Goal: Task Accomplishment & Management: Use online tool/utility

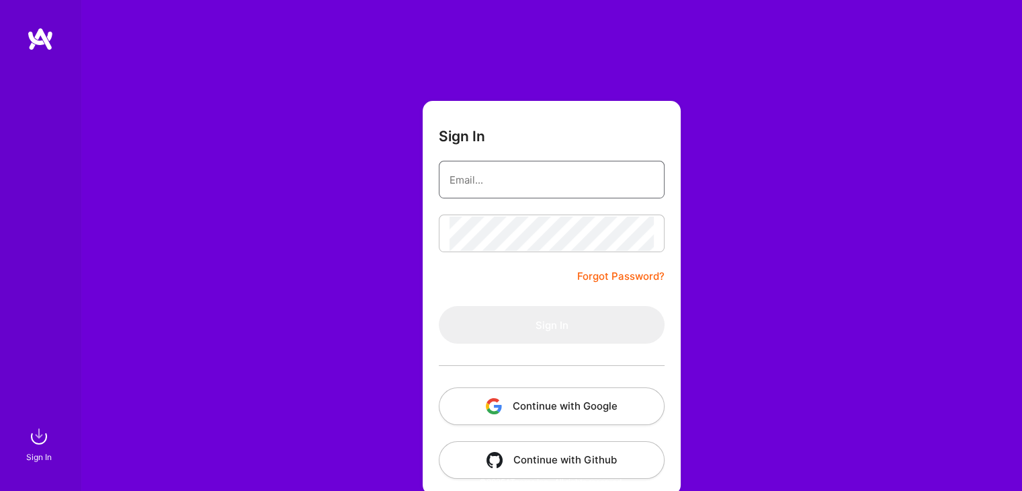
type input "[EMAIL_ADDRESS][DOMAIN_NAME]"
click at [921, 266] on div "Sign In [EMAIL_ADDRESS][DOMAIN_NAME] Forgot Password? Sign In Continue with Goo…" at bounding box center [552, 252] width 942 height 505
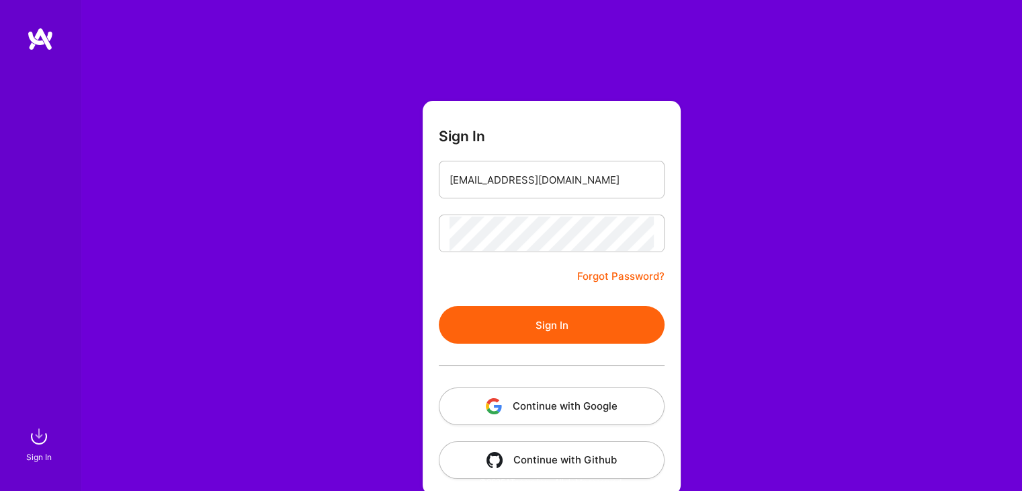
click at [548, 330] on button "Sign In" at bounding box center [552, 325] width 226 height 38
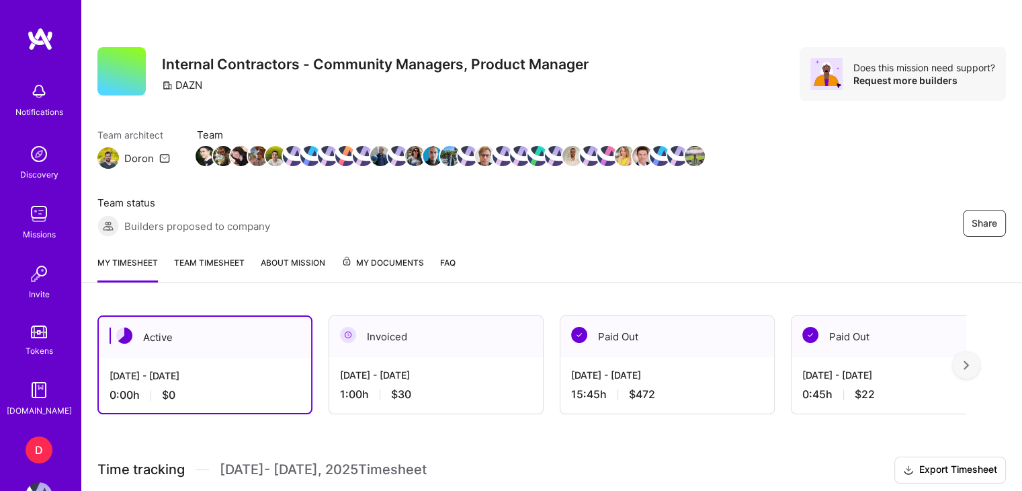
click at [358, 353] on div "Invoiced" at bounding box center [436, 336] width 214 height 41
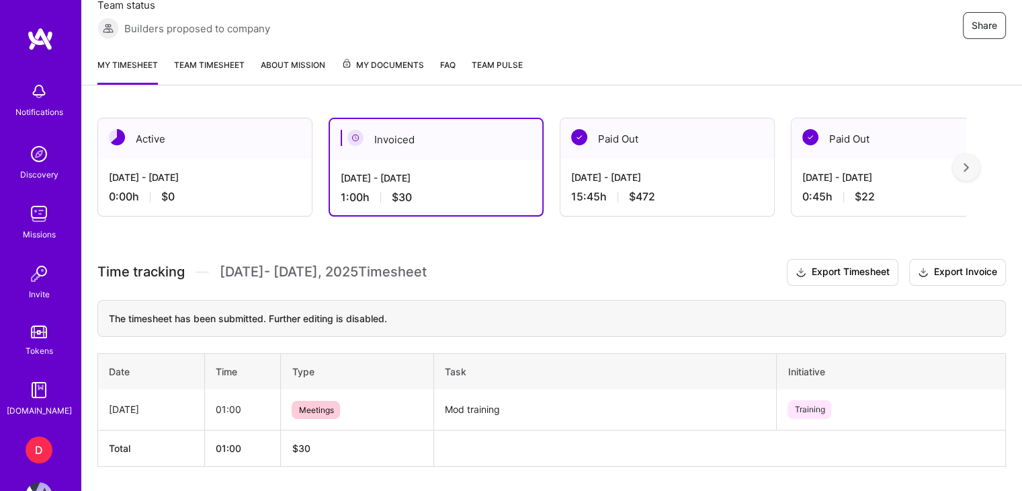
click at [1008, 96] on div "Share Internal Contractors - Community Managers, Product Manager DAZN Does this…" at bounding box center [552, 167] width 942 height 730
click at [598, 151] on div "Paid Out" at bounding box center [668, 138] width 214 height 41
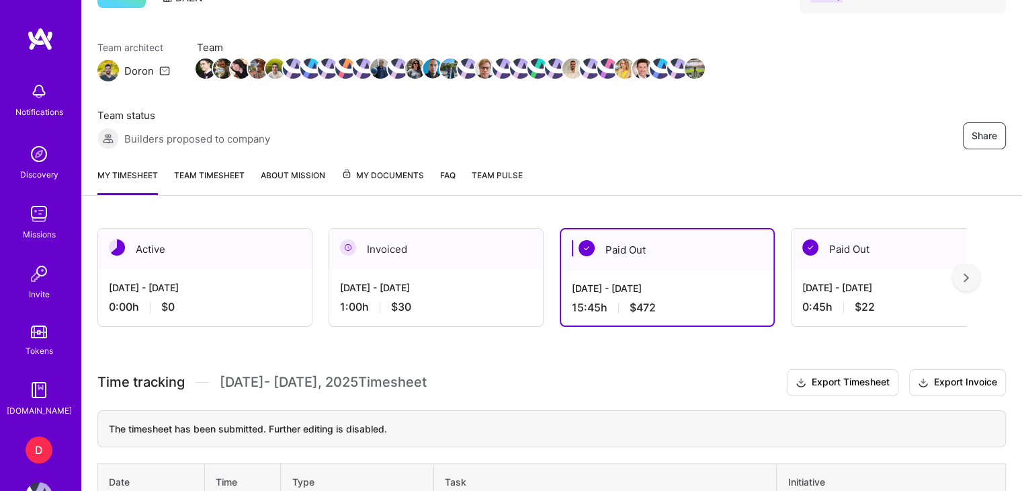
scroll to position [79, 0]
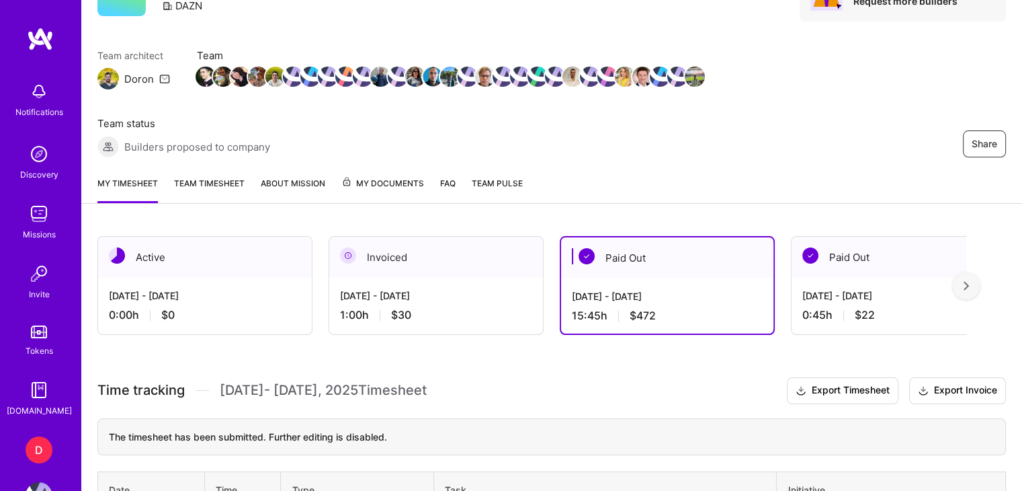
click at [227, 281] on div "[DATE] - [DATE] 0:00 h $0" at bounding box center [205, 305] width 214 height 55
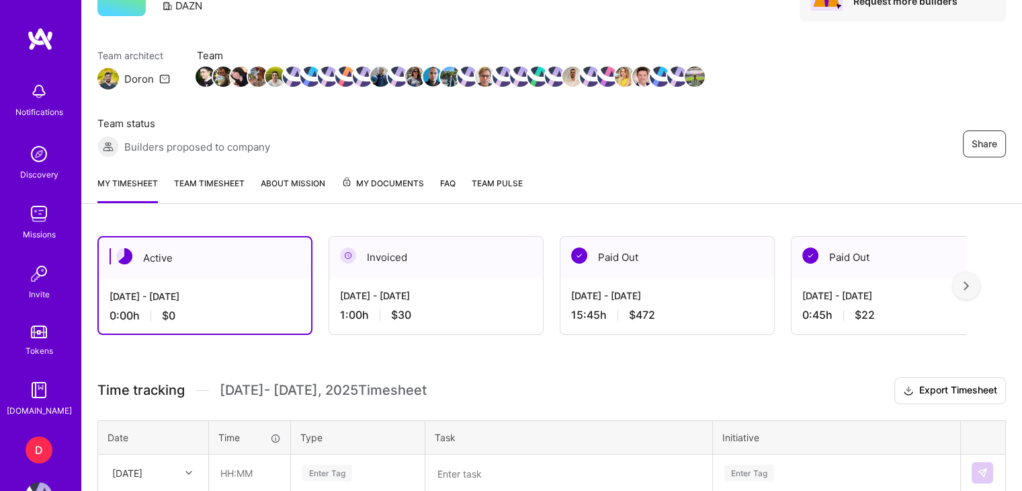
scroll to position [198, 0]
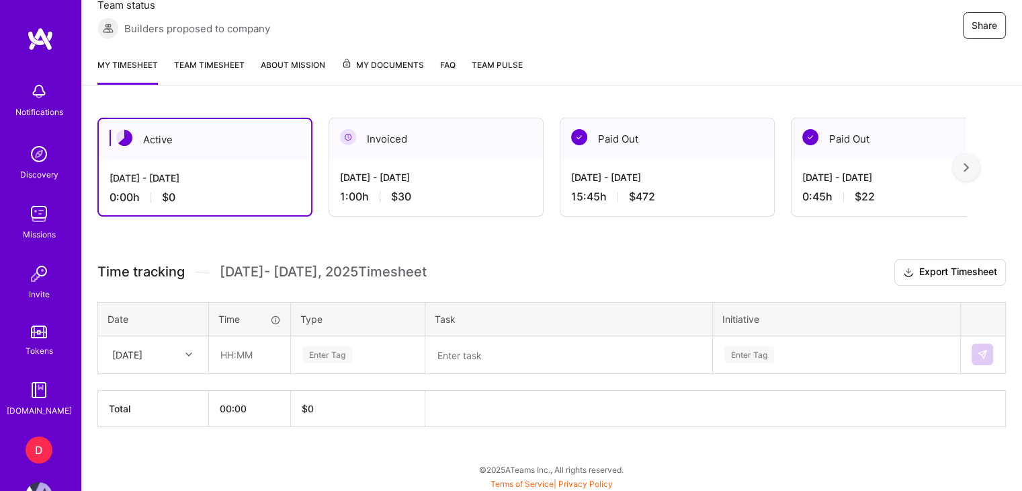
click at [172, 360] on div "[DATE]" at bounding box center [143, 355] width 75 height 22
click at [141, 426] on div "[DATE]" at bounding box center [153, 427] width 109 height 25
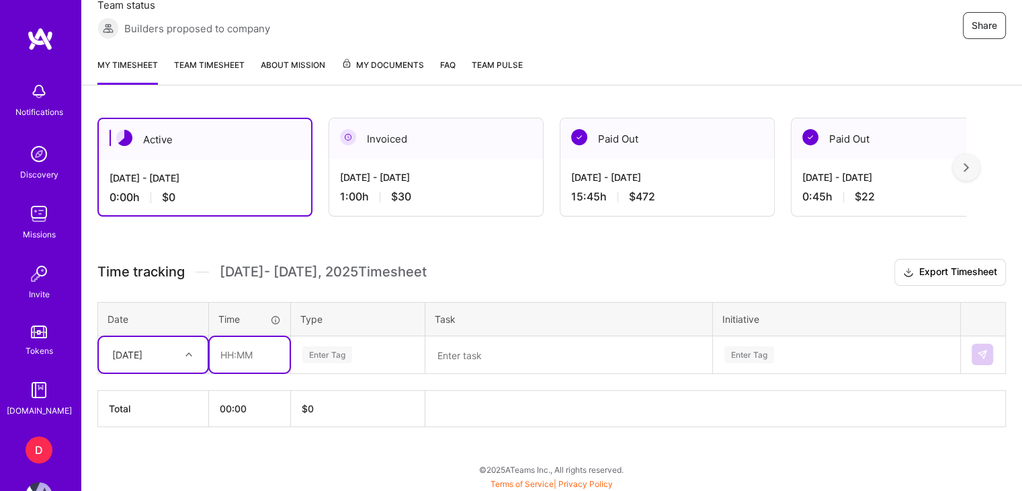
click at [261, 356] on input "text" at bounding box center [250, 355] width 80 height 36
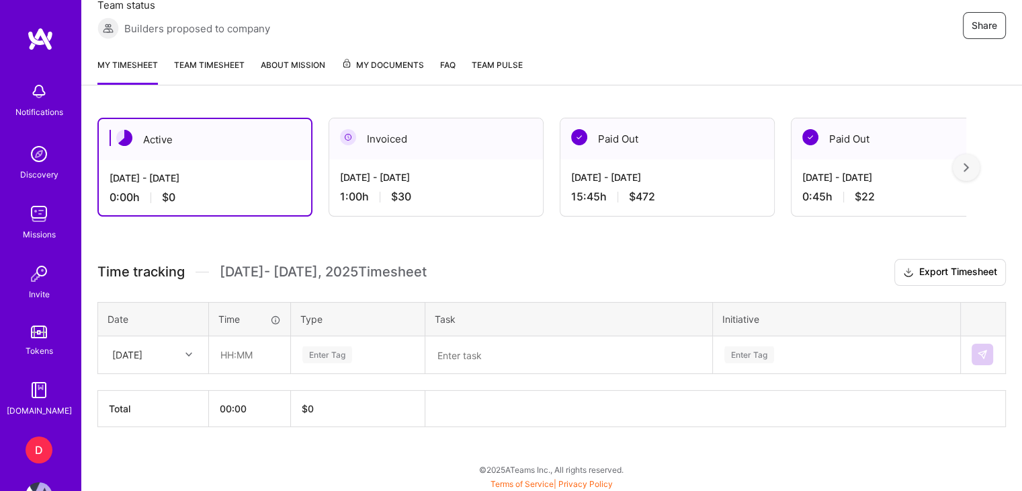
click at [310, 467] on div "Active [DATE] - [DATE] 0:00 h $0 Invoiced [DATE] - [DATE] 1:00 h $30 Paid Out […" at bounding box center [551, 297] width 941 height 391
click at [172, 345] on div "[DATE]" at bounding box center [143, 355] width 75 height 22
click at [155, 401] on div "[DATE]" at bounding box center [153, 393] width 109 height 25
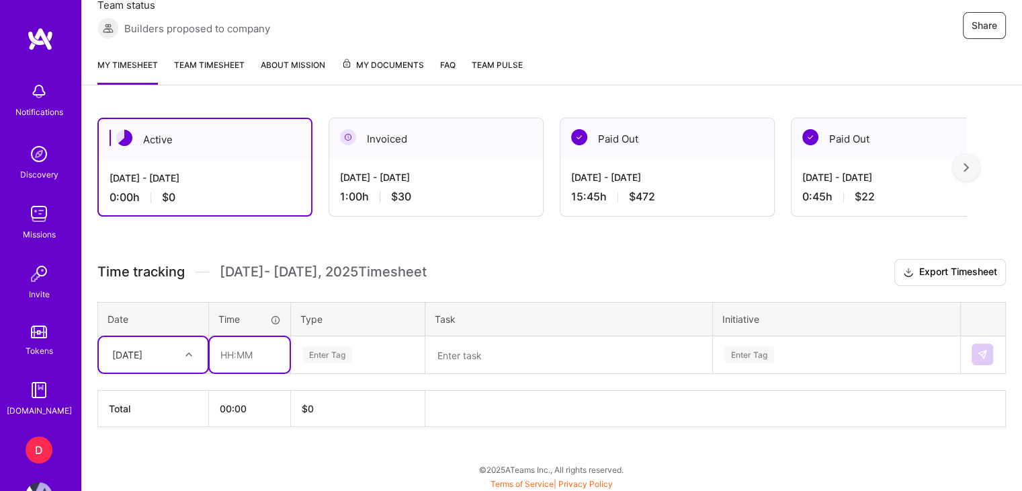
click at [248, 355] on input "text" at bounding box center [250, 355] width 80 height 36
type input "01:00"
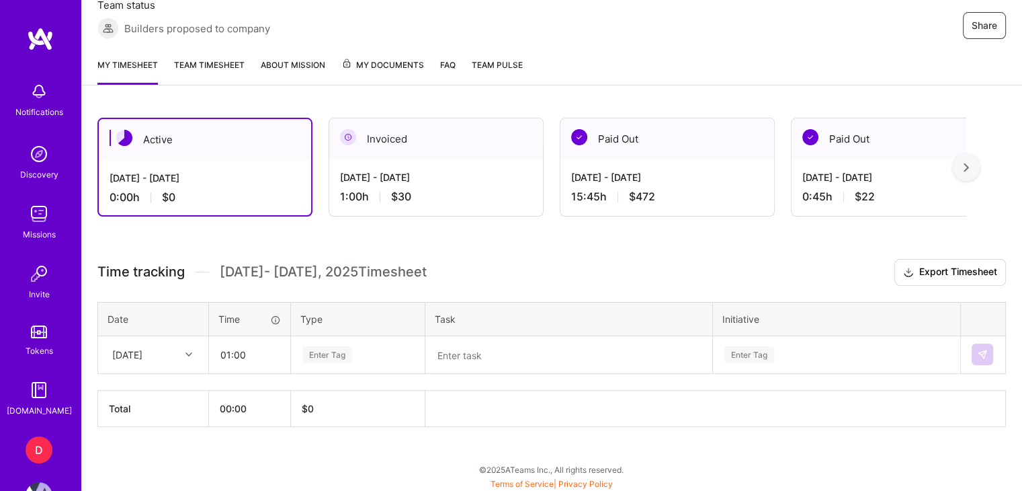
click at [356, 341] on div "Enter Tag" at bounding box center [358, 354] width 132 height 35
type input "p"
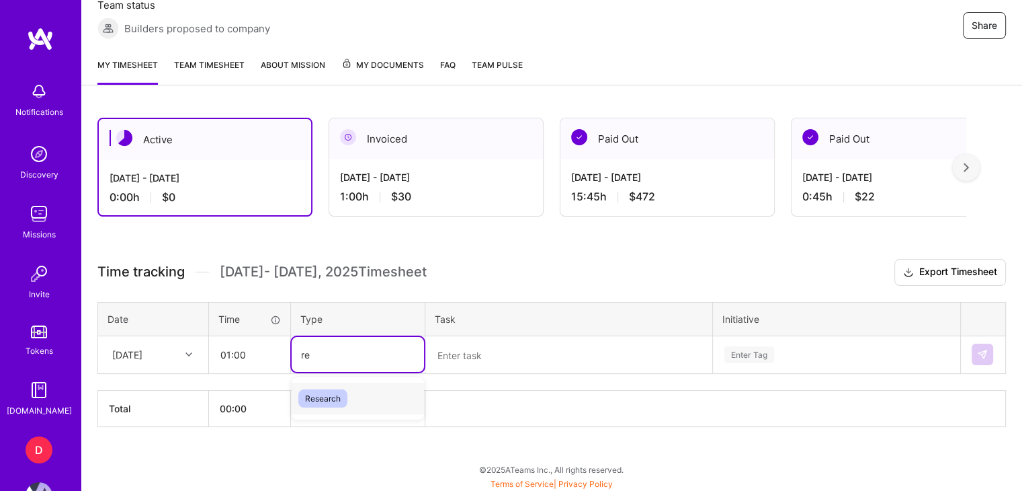
type input "res"
click at [463, 350] on textarea at bounding box center [569, 354] width 284 height 35
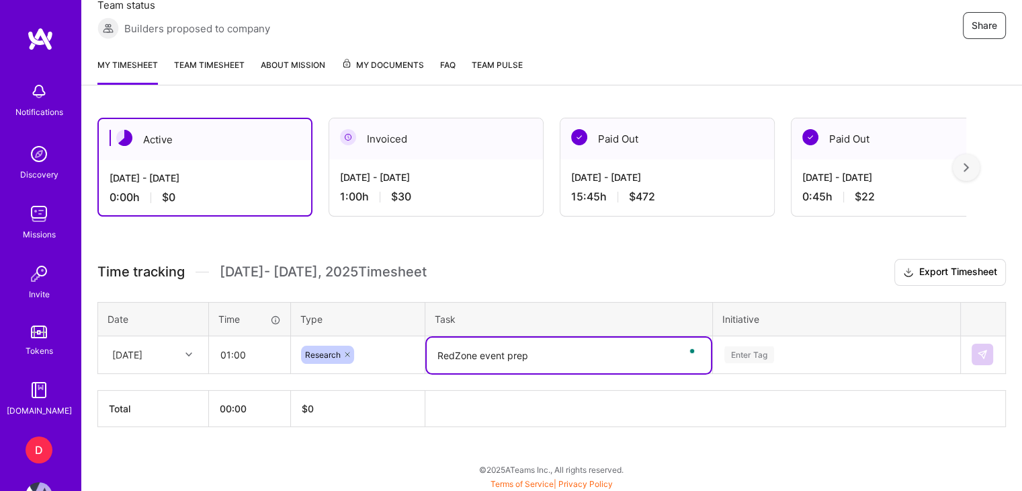
type textarea "RedZone event prep"
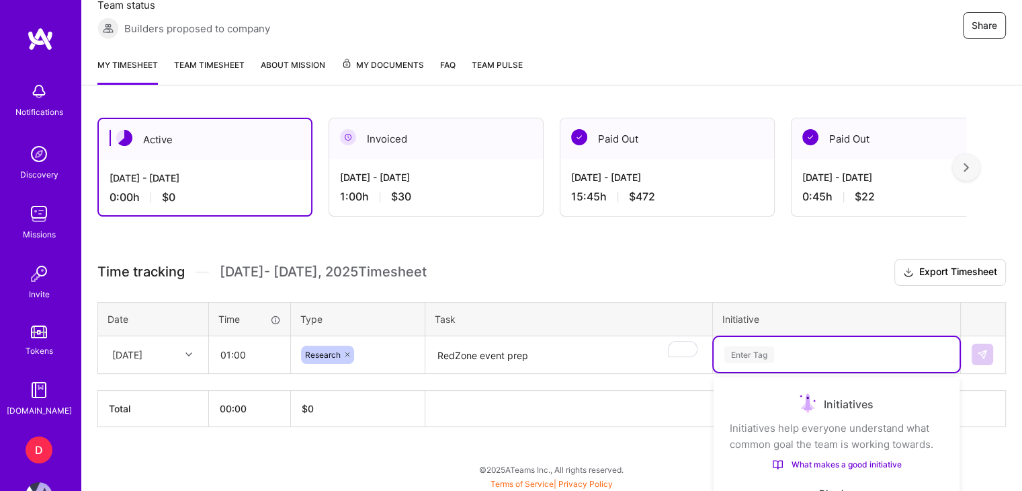
click at [737, 349] on div "option Information Asset focused, 1 of 35. 35 results available. Use Up and Dow…" at bounding box center [837, 354] width 246 height 35
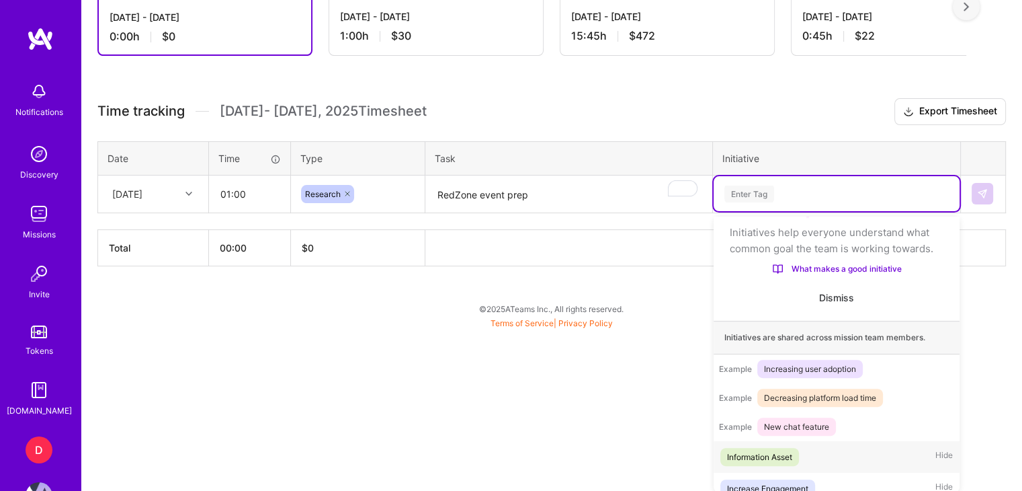
scroll to position [42, 0]
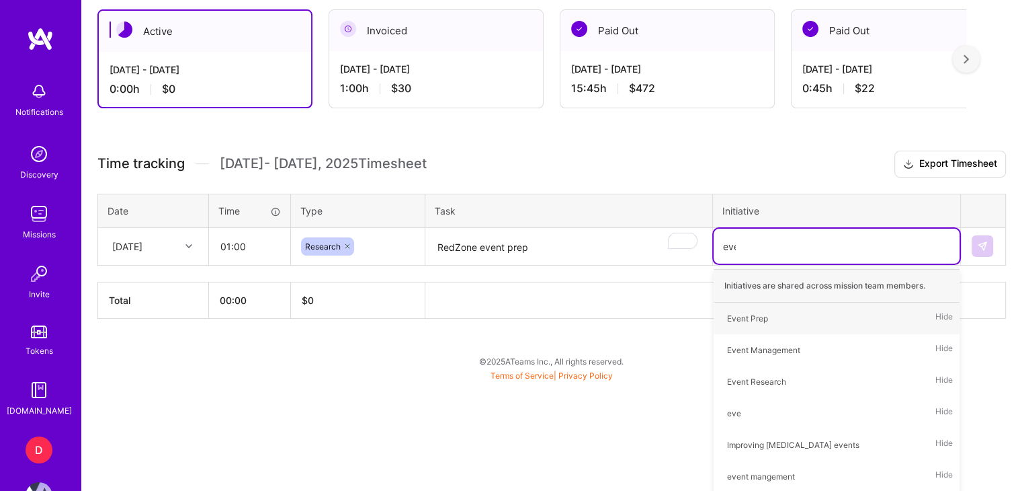
type input "event"
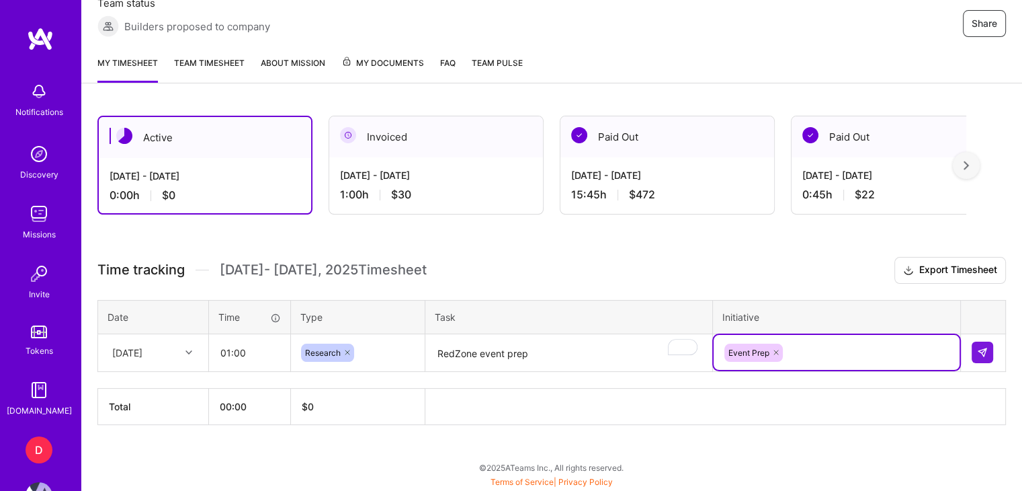
scroll to position [198, 0]
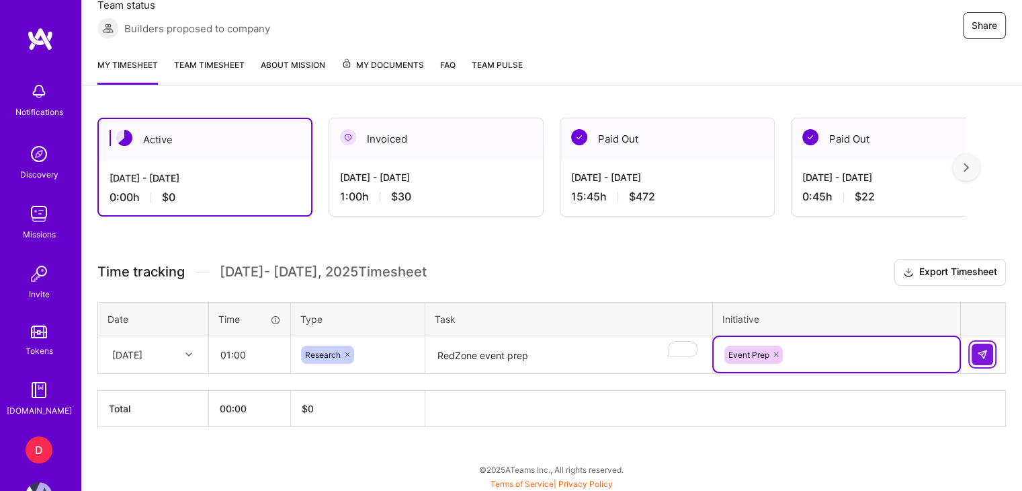
click at [983, 350] on img at bounding box center [982, 354] width 11 height 11
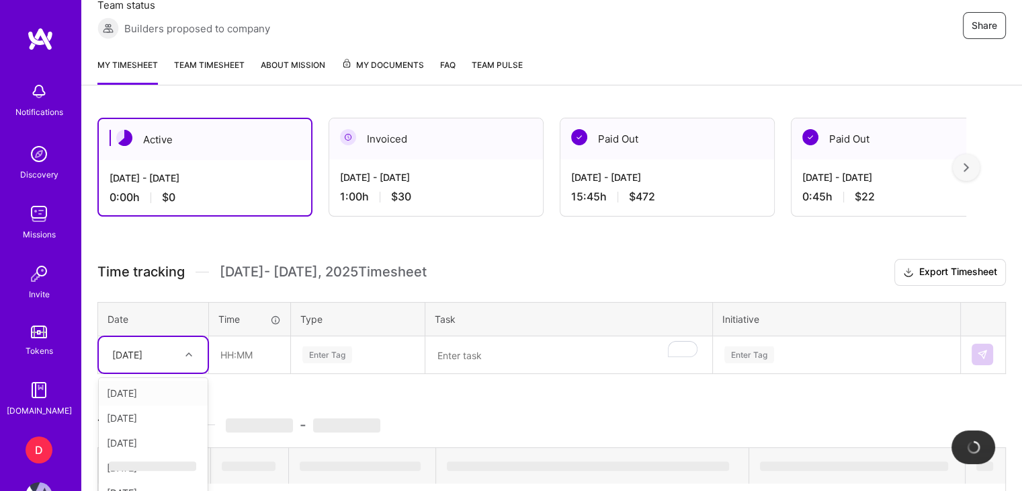
click at [170, 348] on div "option [DATE], selected. option [DATE] focused, 1 of 12. 11 results available. …" at bounding box center [153, 355] width 109 height 36
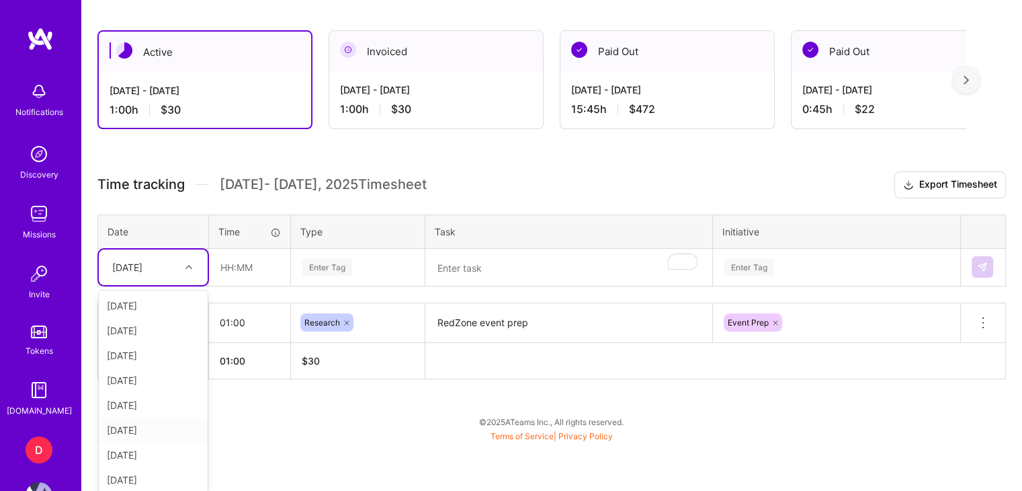
scroll to position [77, 0]
click at [142, 321] on div "[DATE]" at bounding box center [153, 327] width 109 height 25
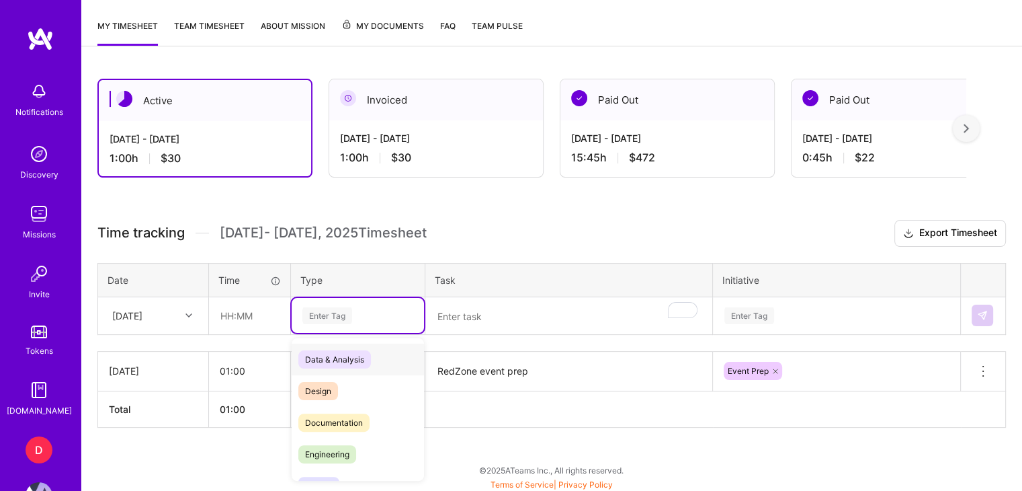
click at [330, 317] on div "Enter Tag" at bounding box center [328, 315] width 50 height 21
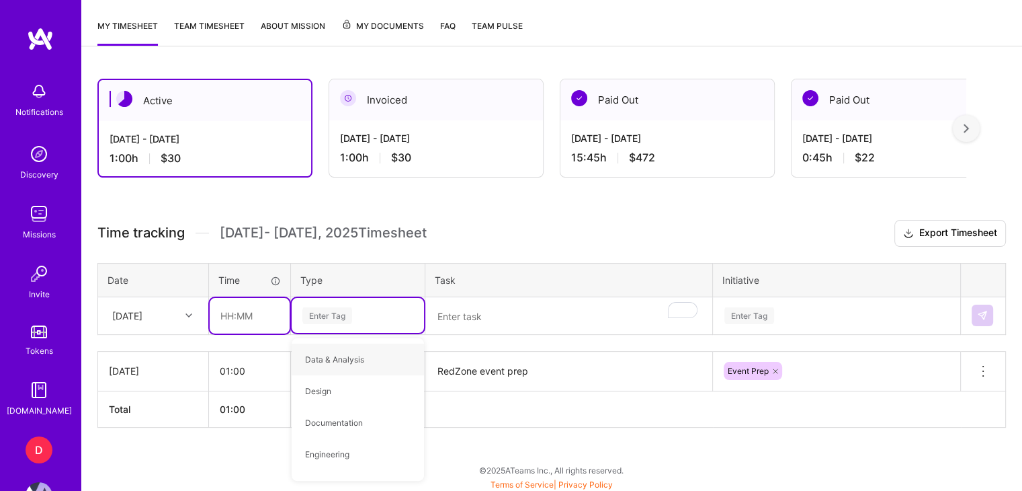
click at [255, 318] on input "text" at bounding box center [250, 316] width 80 height 36
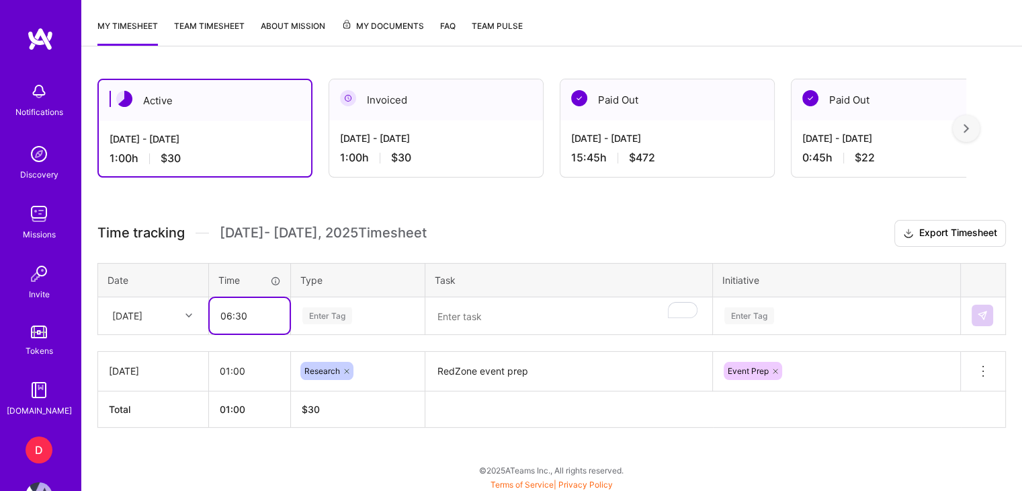
type input "06:30"
click at [331, 317] on div "Enter Tag" at bounding box center [328, 315] width 50 height 21
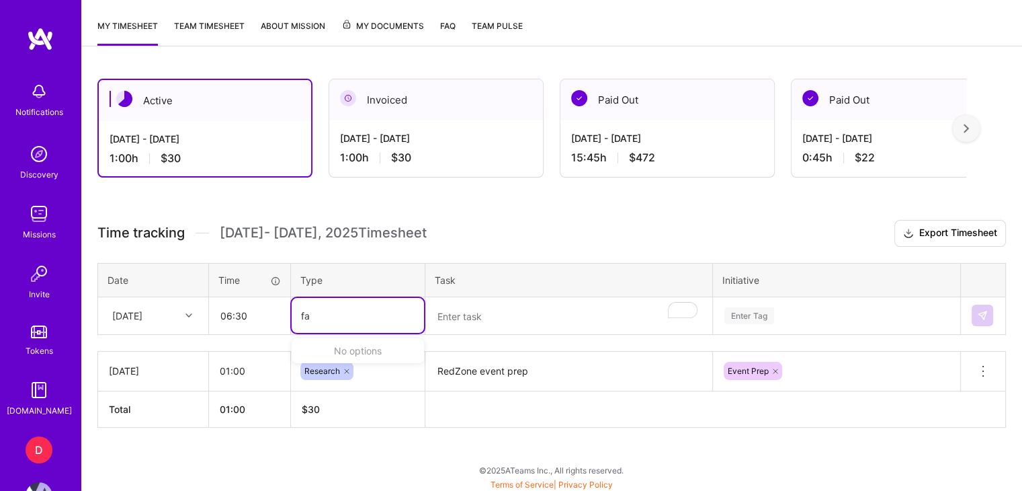
type input "f"
type input "m"
type input "oper"
click at [458, 317] on textarea "To enrich screen reader interactions, please activate Accessibility in Grammarl…" at bounding box center [569, 316] width 284 height 36
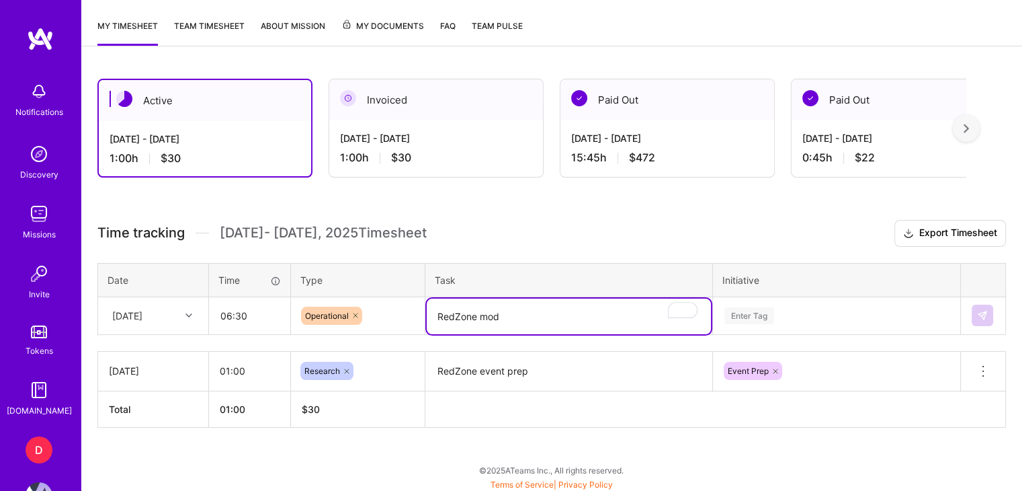
type textarea "RedZone mod"
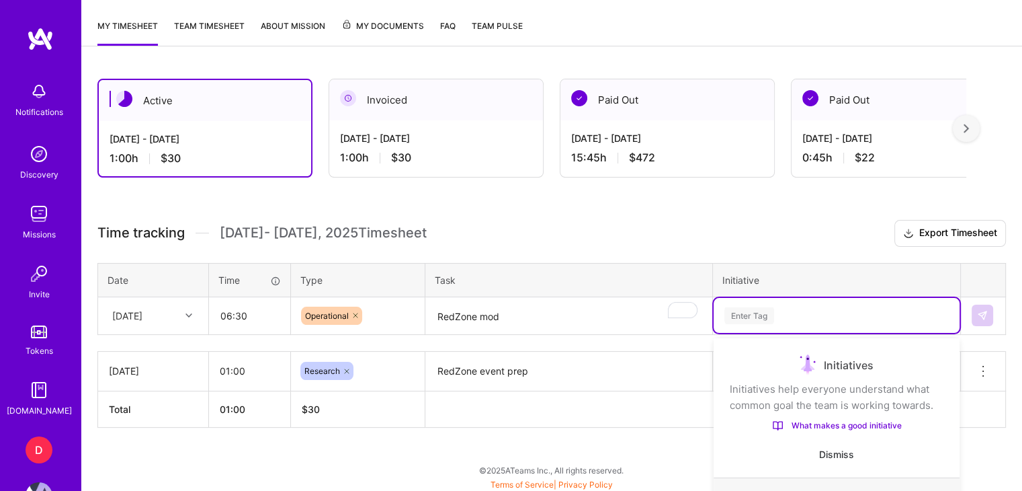
scroll to position [358, 0]
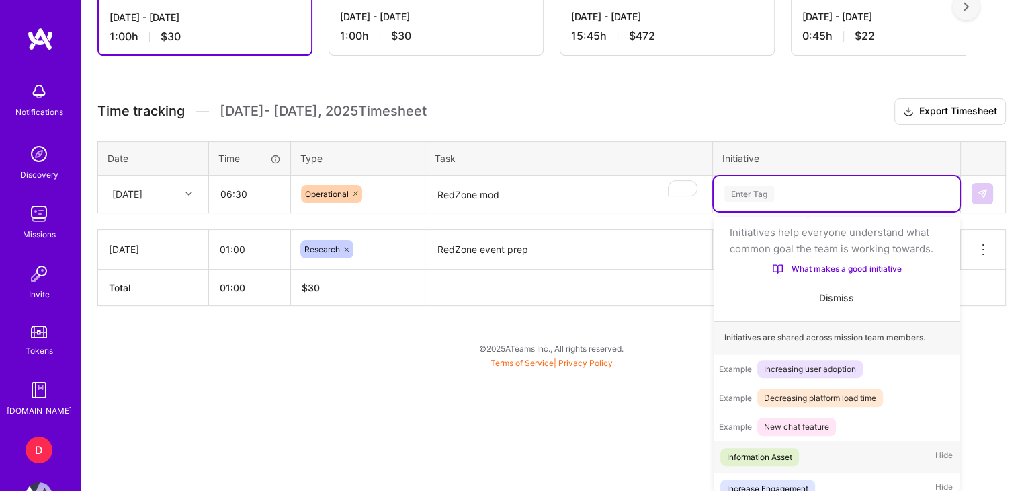
click at [760, 211] on div "option Event Prep, selected. option Information Asset focused, 1 of 35. 35 resu…" at bounding box center [837, 193] width 246 height 35
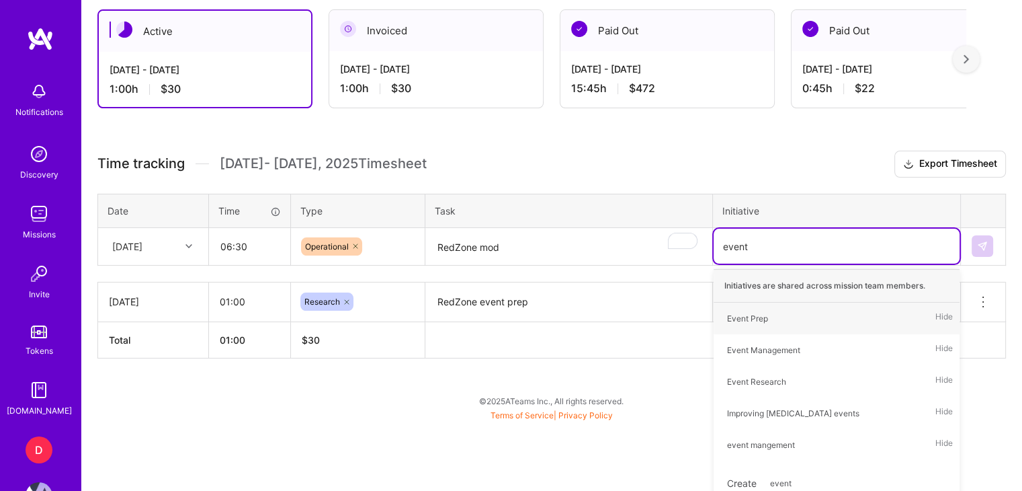
scroll to position [319, 0]
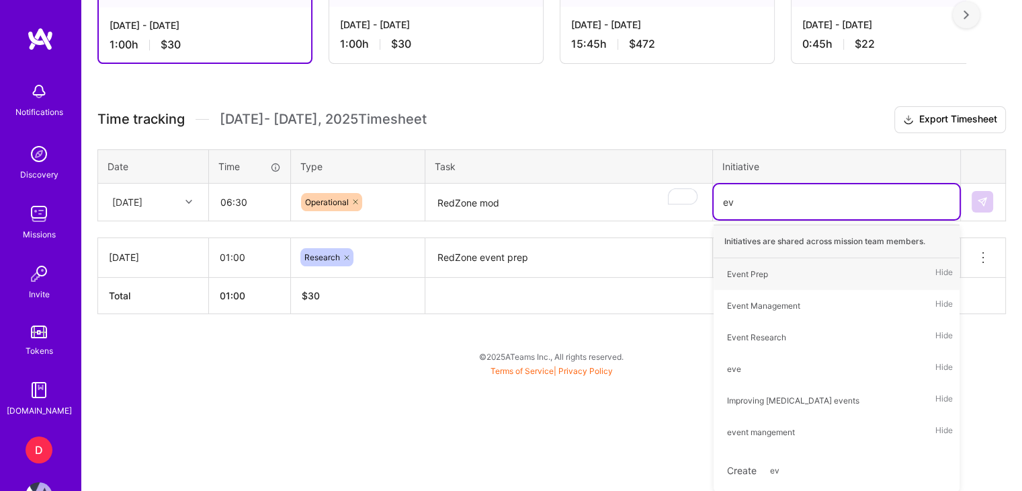
type input "e"
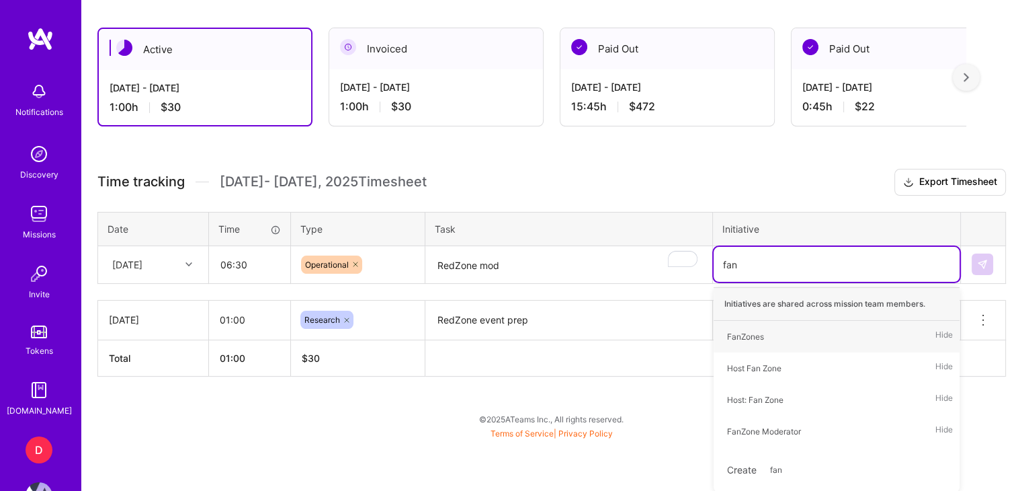
type input "fanz"
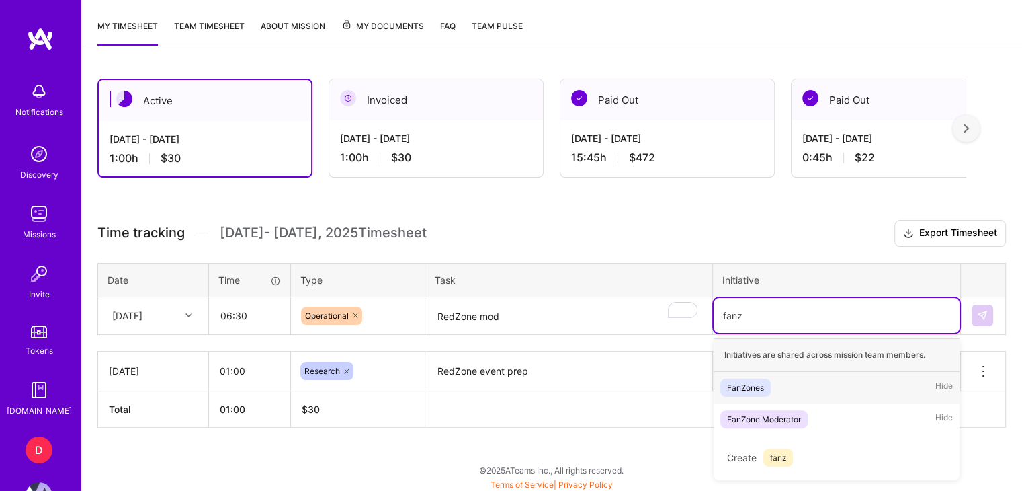
click at [769, 390] on span "FanZones" at bounding box center [746, 387] width 50 height 18
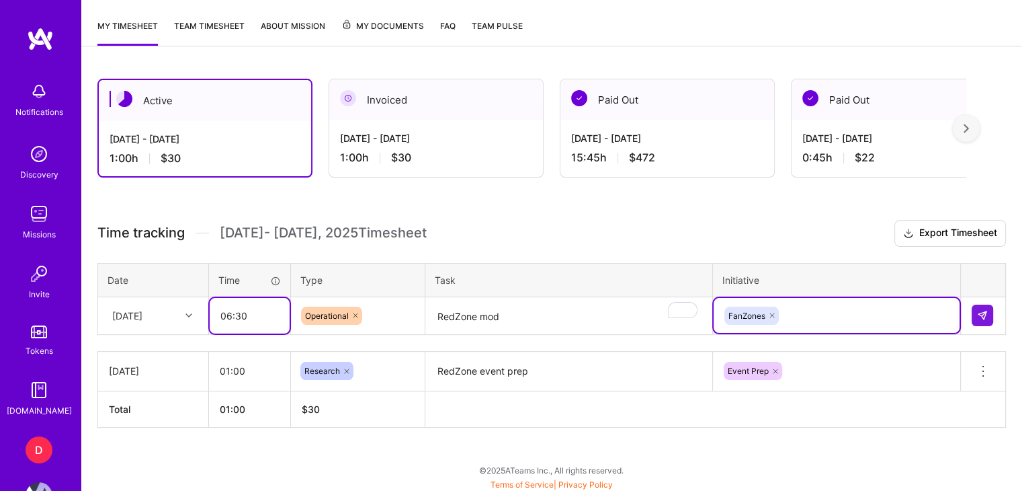
click at [241, 313] on input "06:30" at bounding box center [250, 316] width 80 height 36
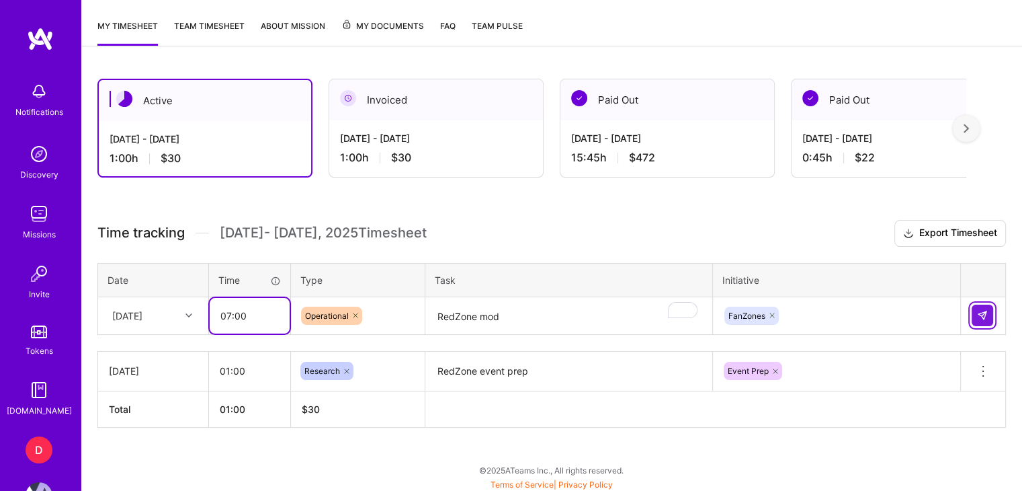
type input "07:00"
click at [987, 312] on img at bounding box center [982, 315] width 11 height 11
